Goal: Task Accomplishment & Management: Complete application form

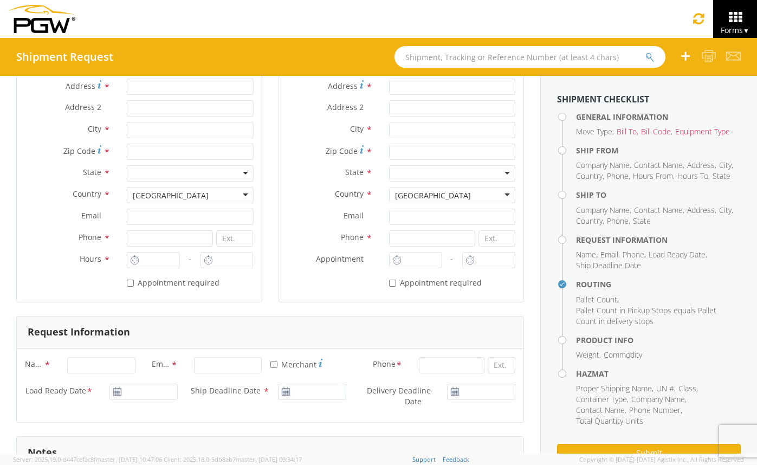
scroll to position [233, 0]
click at [127, 288] on input "* Appointment required" at bounding box center [130, 285] width 7 height 7
checkbox input "true"
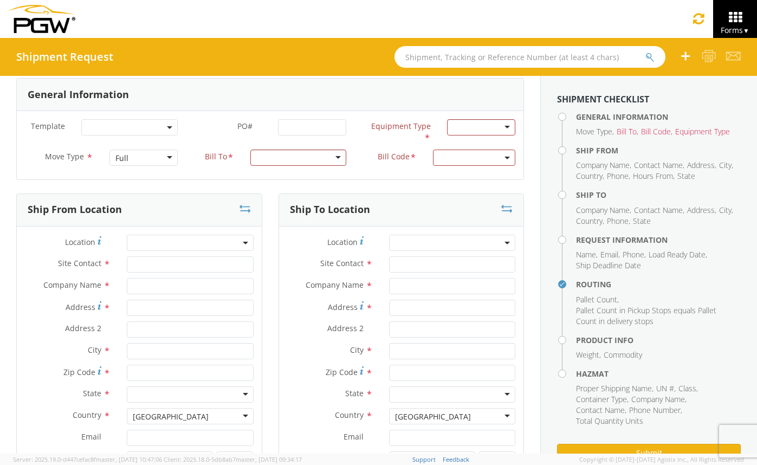
scroll to position [18, 0]
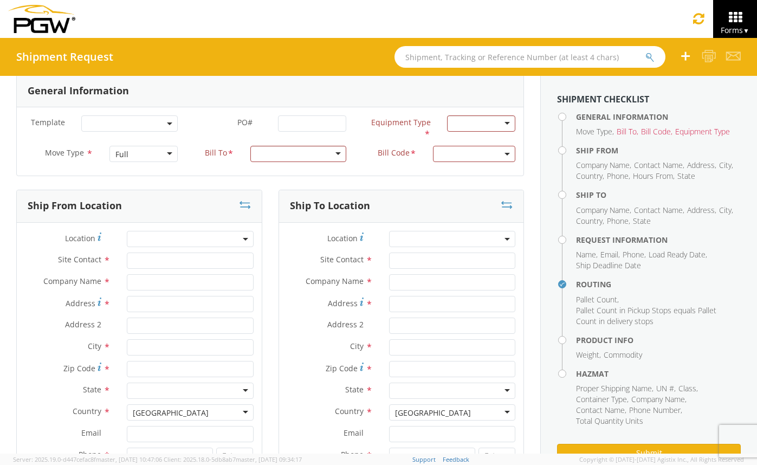
click at [169, 127] on span at bounding box center [170, 123] width 2 height 16
select select "53890439"
select select
type input "5452 Branch Manager"
type input "5452 - PGW autoglass - [GEOGRAPHIC_DATA]"
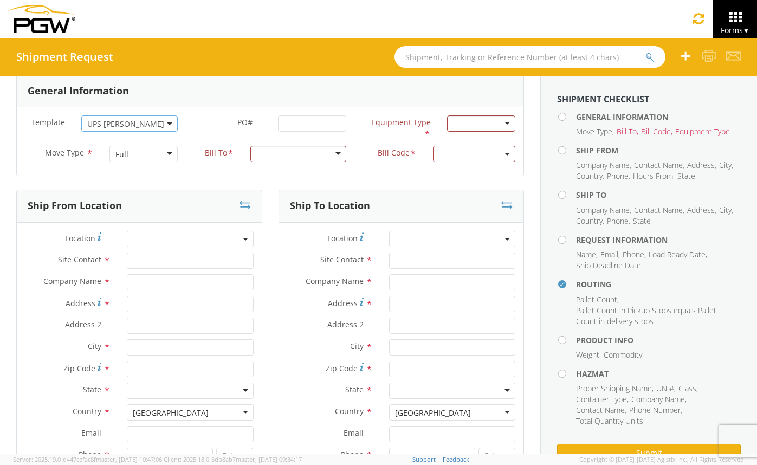
type input "[STREET_ADDRESS][PERSON_NAME]"
type input "Austin"
type input "78728"
type input "[EMAIL_ADDRESS][DOMAIN_NAME]"
type input "[PHONE_NUMBER]"
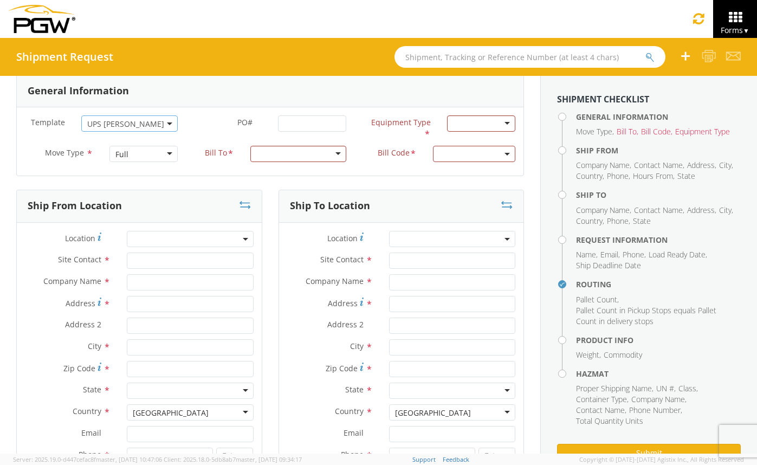
type input "1:40 PM"
type input "5815 Branch Manager"
type input "PGW Autoglass-AMG McAllen 5815"
type input "[STREET_ADDRESS]"
type input "McAllen"
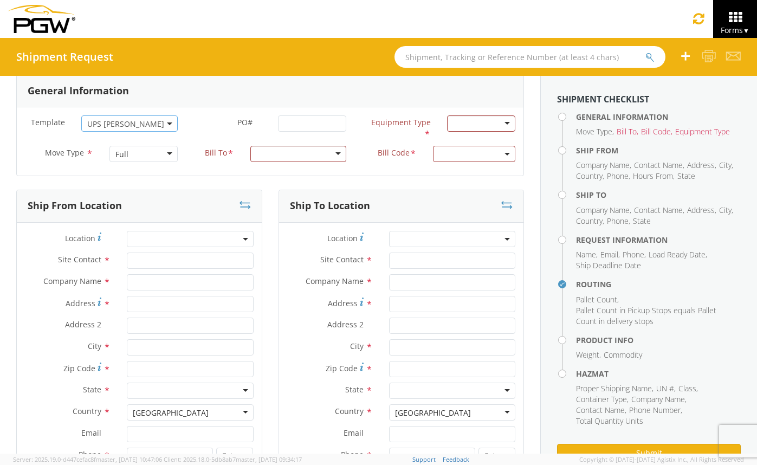
type input "78503"
type input "[PHONE_NUMBER]"
type input "[PERSON_NAME]"
type input "[EMAIL_ADDRESS][DOMAIN_NAME]"
type input "5123397986"
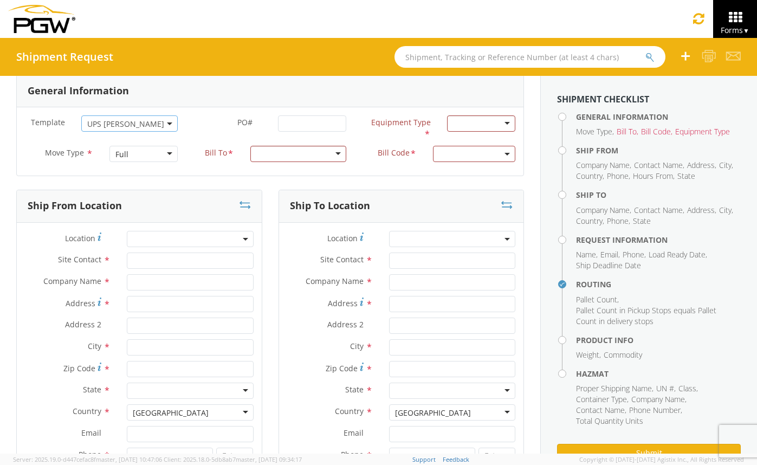
type textarea "NO LTL Appt unless noted, ALL Truckload APPT Reqd. Contact [PERSON_NAME]. NO LT…"
type input "4"
type input "1"
checkbox input "false"
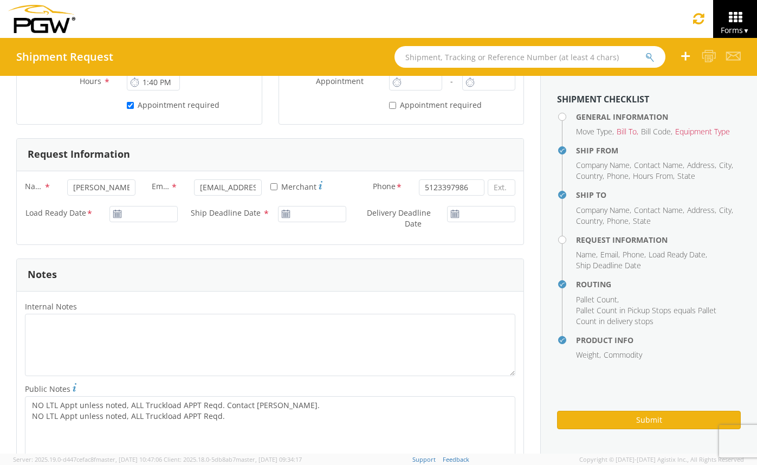
type input "7:00 AM"
type input "5:00 PM"
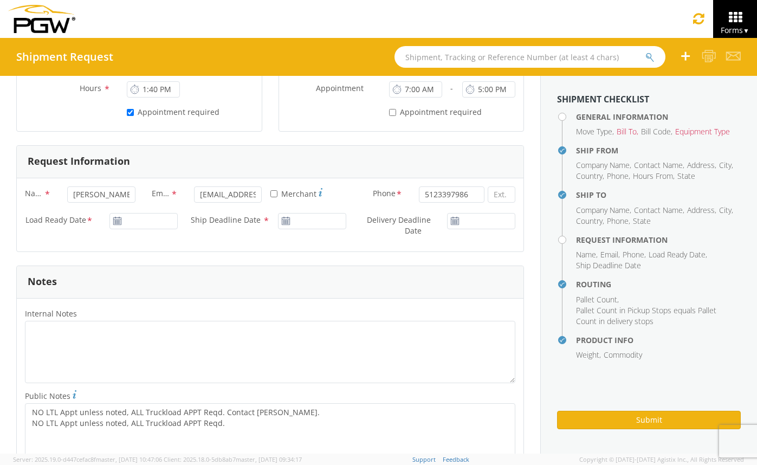
select select "28299"
select select "62936"
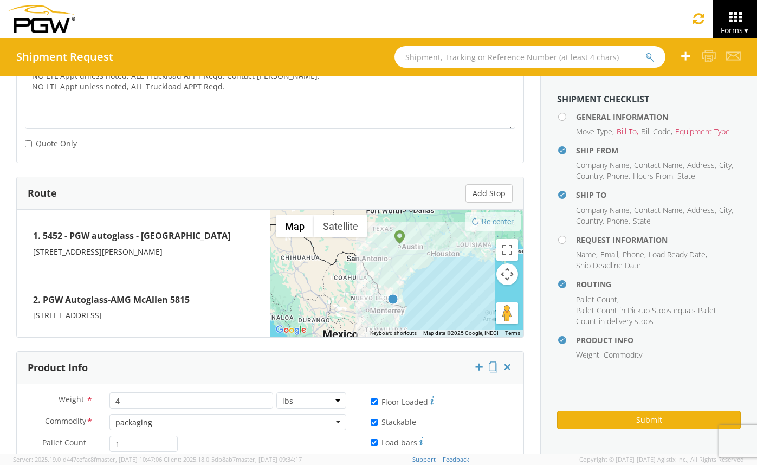
scroll to position [700, 0]
